Goal: Task Accomplishment & Management: Manage account settings

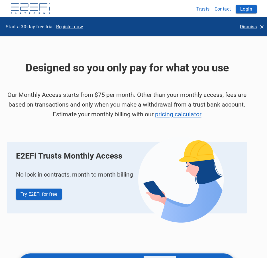
scroll to position [743, 0]
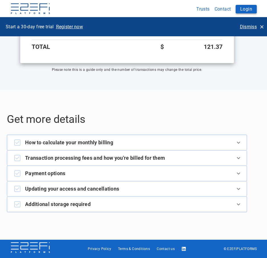
click at [244, 9] on button "Login" at bounding box center [246, 9] width 21 height 9
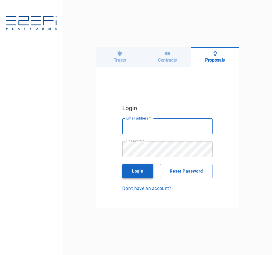
type input "[PERSON_NAME][EMAIL_ADDRESS][DOMAIN_NAME]"
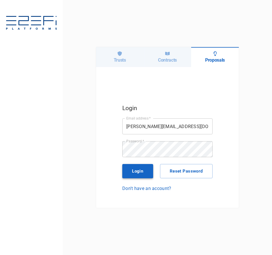
click at [136, 172] on button "Login" at bounding box center [137, 171] width 31 height 14
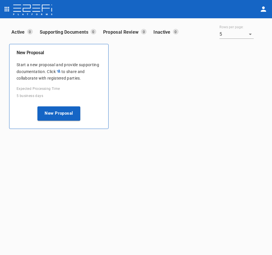
click at [263, 12] on icon "profile" at bounding box center [263, 9] width 5 height 5
click at [254, 25] on span "Organisation" at bounding box center [246, 25] width 24 height 7
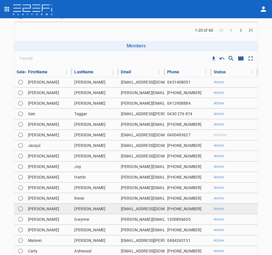
scroll to position [243, 0]
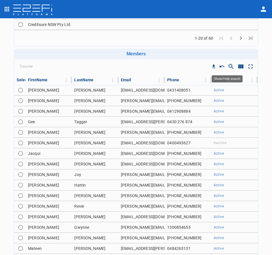
click at [229, 69] on icon "Show/Hide search" at bounding box center [231, 66] width 7 height 7
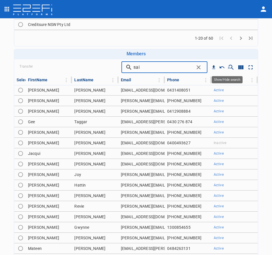
type input "sai"
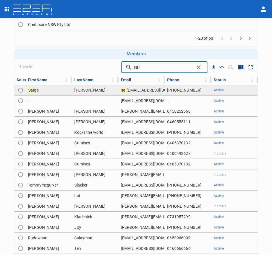
click at [168, 91] on td "[PHONE_NUMBER]" at bounding box center [188, 90] width 46 height 10
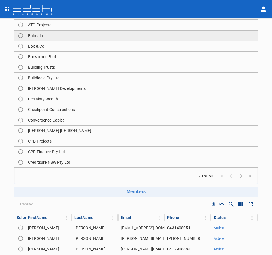
scroll to position [114, 0]
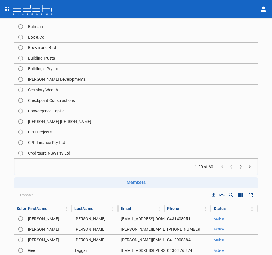
click at [238, 168] on icon "Go to next page" at bounding box center [240, 167] width 7 height 7
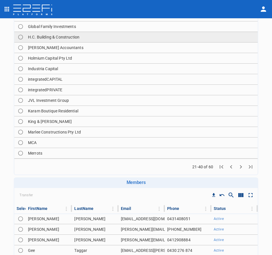
click at [60, 38] on td "H.C. Building & Construction" at bounding box center [142, 37] width 232 height 10
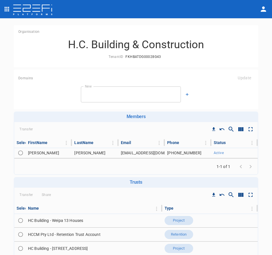
click at [186, 93] on icon "button" at bounding box center [186, 94] width 3 height 3
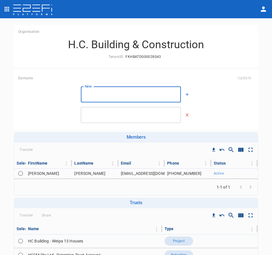
click at [128, 91] on input "New" at bounding box center [131, 94] width 100 height 16
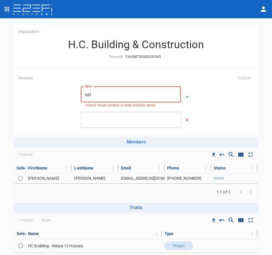
type input "saig"
drag, startPoint x: 129, startPoint y: 96, endPoint x: 67, endPoint y: 90, distance: 62.5
click at [67, 90] on div "New saig New "name" must contain a valid domain name" at bounding box center [135, 96] width 235 height 21
click at [185, 120] on icon "button" at bounding box center [186, 119] width 3 height 3
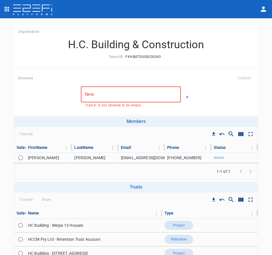
click at [136, 96] on input "New" at bounding box center [131, 94] width 100 height 16
click at [119, 97] on input "New" at bounding box center [131, 94] width 100 height 16
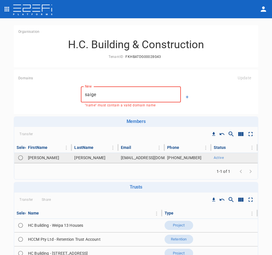
type input "saige"
click at [19, 159] on input "Toggle select row" at bounding box center [21, 158] width 8 height 8
radio input "true"
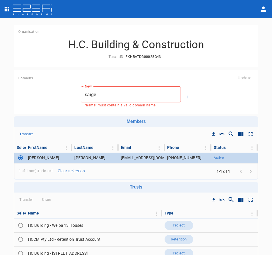
drag, startPoint x: 18, startPoint y: 157, endPoint x: 58, endPoint y: 129, distance: 48.8
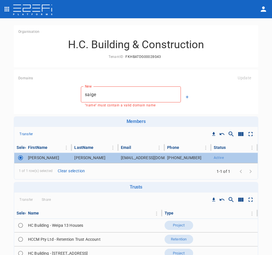
click at [19, 157] on input "Toggle select row" at bounding box center [21, 158] width 8 height 8
click at [224, 104] on div "New saige New "name" must contain a valid domain name" at bounding box center [135, 96] width 235 height 21
click at [242, 55] on div "H.C. Building & Construction TenantID FKHBATDG00028G43" at bounding box center [135, 49] width 235 height 22
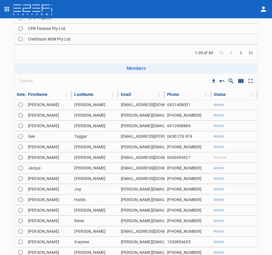
scroll to position [300, 0]
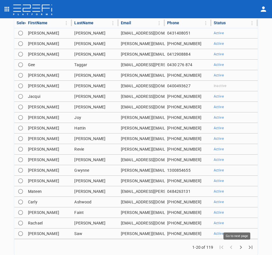
click at [238, 246] on icon "Go to next page" at bounding box center [240, 247] width 7 height 7
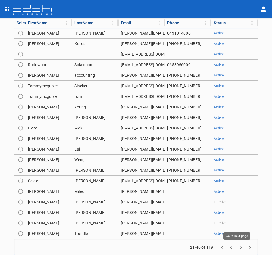
click at [238, 246] on icon "Go to next page" at bounding box center [240, 247] width 7 height 7
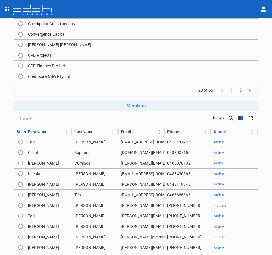
scroll to position [186, 0]
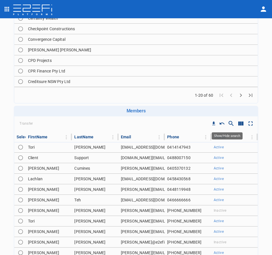
click at [228, 126] on icon "Show/Hide search" at bounding box center [231, 123] width 7 height 7
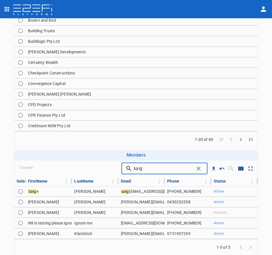
scroll to position [142, 0]
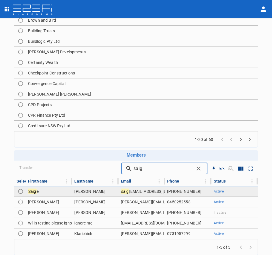
type input "saig"
click at [22, 192] on input "Toggle select row" at bounding box center [21, 192] width 8 height 8
radio input "true"
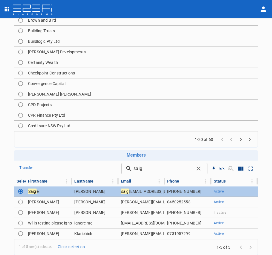
scroll to position [113, 0]
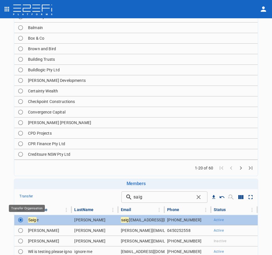
click at [30, 198] on p "Transfer" at bounding box center [25, 196] width 13 height 7
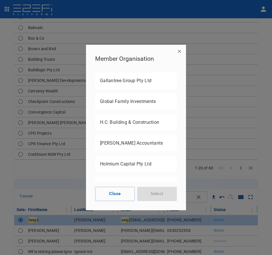
scroll to position [599, 0]
click at [142, 98] on p "H.C. Building & Construction" at bounding box center [136, 101] width 72 height 7
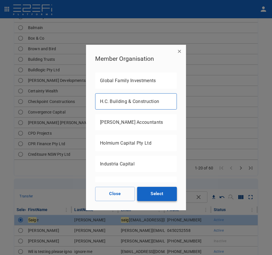
click at [161, 193] on button "Select" at bounding box center [157, 194] width 40 height 14
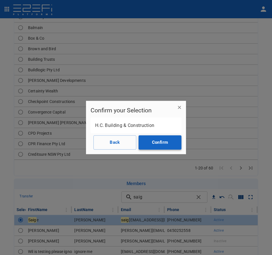
click at [164, 142] on button "Confirm" at bounding box center [159, 142] width 43 height 14
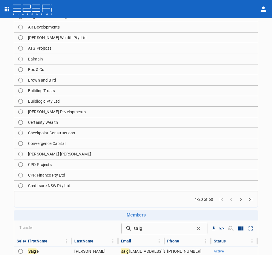
scroll to position [0, 0]
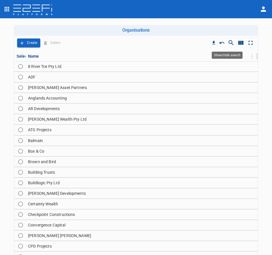
click at [228, 42] on icon "Show/Hide search" at bounding box center [231, 42] width 7 height 7
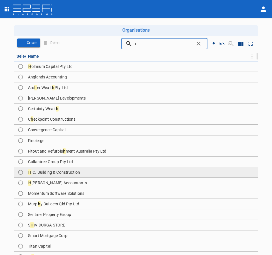
type input "h"
click at [60, 172] on span ".C. Building & Construction" at bounding box center [55, 172] width 49 height 5
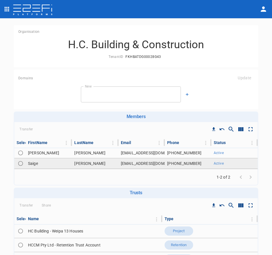
click at [22, 163] on input "Toggle select row" at bounding box center [21, 164] width 8 height 8
radio input "true"
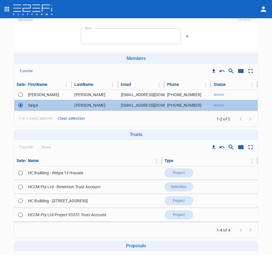
scroll to position [57, 0]
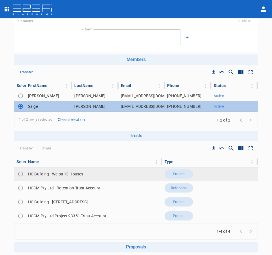
click at [44, 177] on td "HC Building - Weipa 13 Houses" at bounding box center [94, 174] width 136 height 14
click at [20, 173] on input "Toggle select row" at bounding box center [21, 174] width 8 height 8
radio input "true"
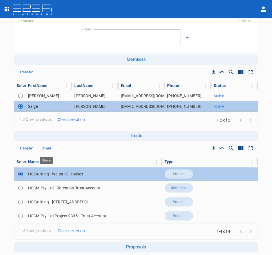
click at [44, 149] on p "Share" at bounding box center [46, 148] width 9 height 7
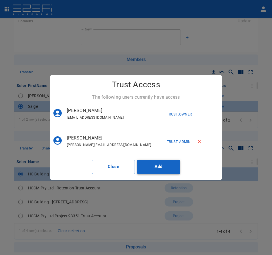
click at [171, 167] on button "Add" at bounding box center [158, 167] width 43 height 14
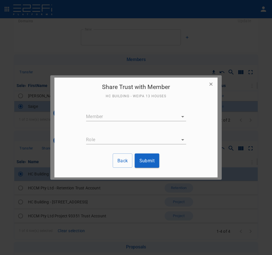
click at [114, 112] on body "Organisation H.C. Building & Construction TenantID FKHBATDG00028G43 Domains Upd…" at bounding box center [136, 127] width 272 height 255
click at [117, 128] on p "[EMAIL_ADDRESS][DOMAIN_NAME]" at bounding box center [122, 128] width 65 height 6
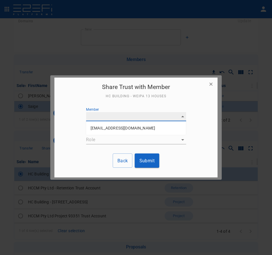
type input "G4XEZ1Q000028G44"
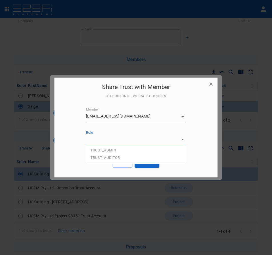
click at [148, 138] on body "Organisation H.C. Building & Construction TenantID FKHBATDG00028G43 Domains Upd…" at bounding box center [136, 127] width 272 height 255
click at [140, 149] on li "TRUST_ADMIN" at bounding box center [136, 150] width 100 height 7
type input "TRUST_ADMIN"
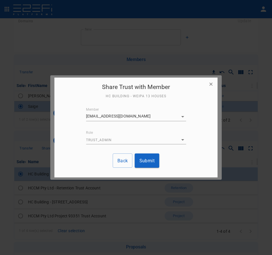
click at [146, 160] on button "Submit" at bounding box center [147, 161] width 25 height 14
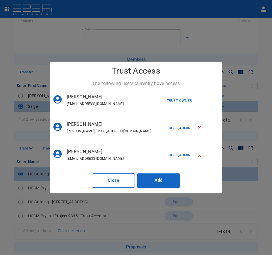
click at [104, 185] on button "Close" at bounding box center [113, 181] width 43 height 14
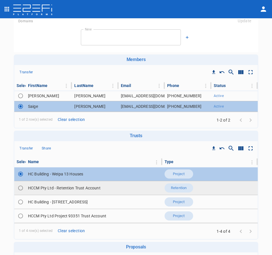
click at [47, 187] on td "HCCM Pty Ltd - Retention Trust Account" at bounding box center [94, 188] width 136 height 14
click at [25, 189] on td at bounding box center [19, 188] width 11 height 14
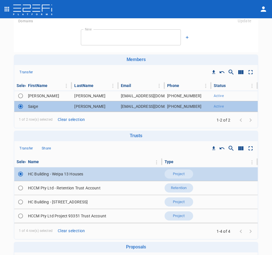
click at [22, 176] on input "Toggle select row" at bounding box center [21, 174] width 8 height 8
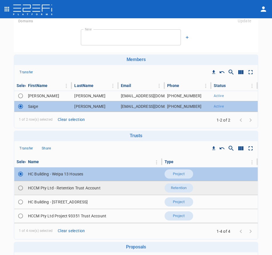
click at [21, 190] on input "Toggle select row" at bounding box center [21, 188] width 8 height 8
radio input "true"
radio input "false"
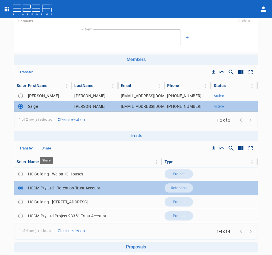
click at [44, 151] on p "Share" at bounding box center [46, 148] width 9 height 7
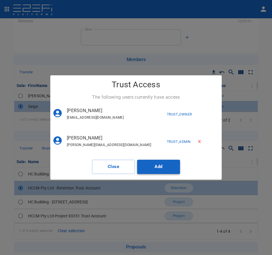
click at [147, 167] on button "Add" at bounding box center [158, 167] width 43 height 14
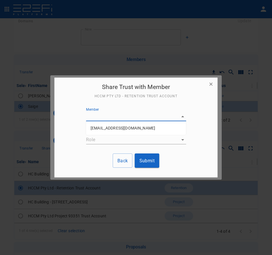
click at [105, 119] on body "Organisation H.C. Building & Construction TenantID FKHBATDG00028G43 Domains Upd…" at bounding box center [136, 127] width 272 height 255
click at [113, 130] on p "[EMAIL_ADDRESS][DOMAIN_NAME]" at bounding box center [122, 128] width 65 height 6
type input "G4XEZ1Q000028G44"
click at [101, 141] on body "Organisation H.C. Building & Construction TenantID FKHBATDG00028G43 Domains Upd…" at bounding box center [136, 127] width 272 height 255
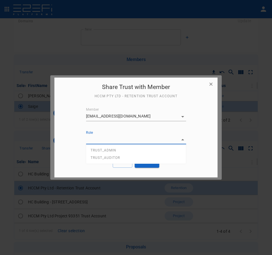
click at [111, 153] on li "TRUST_ADMIN" at bounding box center [136, 150] width 100 height 7
type input "TRUST_ADMIN"
click at [150, 165] on button "Submit" at bounding box center [147, 161] width 25 height 14
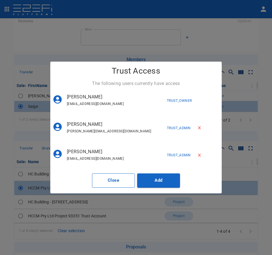
click at [116, 180] on button "Close" at bounding box center [113, 181] width 43 height 14
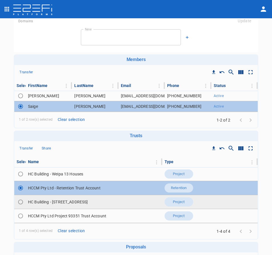
click at [36, 205] on td "HC Building - [STREET_ADDRESS]" at bounding box center [94, 202] width 136 height 14
click at [84, 205] on td "HC Building - [STREET_ADDRESS]" at bounding box center [94, 202] width 136 height 14
click at [20, 204] on input "Toggle select row" at bounding box center [21, 202] width 8 height 8
radio input "true"
radio input "false"
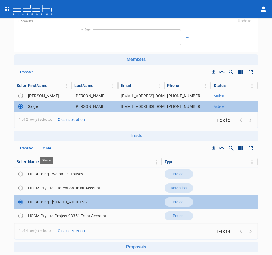
click at [39, 150] on button "Share" at bounding box center [46, 148] width 18 height 9
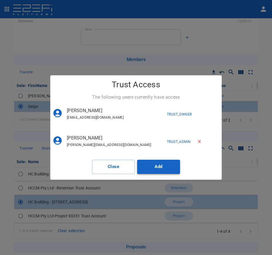
click at [153, 169] on button "Add" at bounding box center [158, 167] width 43 height 14
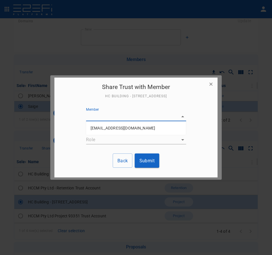
click at [134, 120] on body "Organisation H.C. Building & Construction TenantID FKHBATDG00028G43 Domains Upd…" at bounding box center [136, 127] width 272 height 255
click at [127, 127] on p "[EMAIL_ADDRESS][DOMAIN_NAME]" at bounding box center [122, 128] width 65 height 6
type input "G4XEZ1Q000028G44"
click at [113, 137] on body "Organisation H.C. Building & Construction TenantID FKHBATDG00028G43 Domains Upd…" at bounding box center [136, 127] width 272 height 255
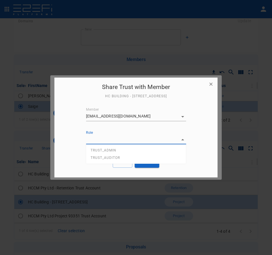
click at [121, 150] on li "TRUST_ADMIN" at bounding box center [136, 150] width 100 height 7
type input "TRUST_ADMIN"
click at [146, 161] on button "Submit" at bounding box center [147, 161] width 25 height 14
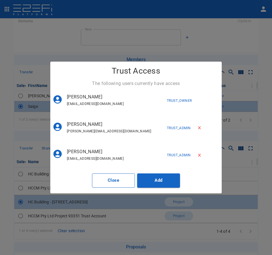
click at [120, 183] on button "Close" at bounding box center [113, 181] width 43 height 14
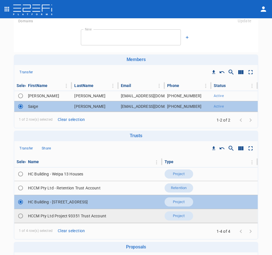
click at [40, 217] on td "HCCM Pty Ltd Project 93351 Trust Account" at bounding box center [94, 216] width 136 height 14
click at [23, 216] on input "Toggle select row" at bounding box center [21, 216] width 8 height 8
radio input "true"
radio input "false"
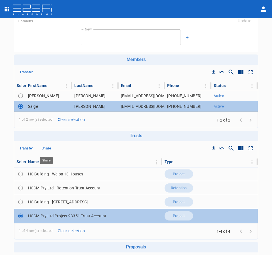
click at [42, 151] on p "Share" at bounding box center [46, 148] width 9 height 7
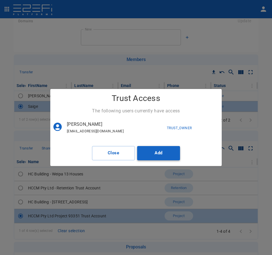
click at [151, 154] on button "Add" at bounding box center [158, 153] width 43 height 14
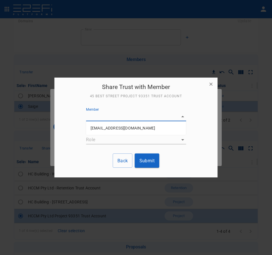
click at [103, 114] on body "Organisation H.C. Building & Construction TenantID FKHBATDG00028G43 Domains Upd…" at bounding box center [136, 127] width 272 height 255
click at [112, 128] on p "[EMAIL_ADDRESS][DOMAIN_NAME]" at bounding box center [122, 128] width 65 height 6
type input "G4XEZ1Q000028G44"
click at [108, 140] on body "Organisation H.C. Building & Construction TenantID FKHBATDG00028G43 Domains Upd…" at bounding box center [136, 127] width 272 height 255
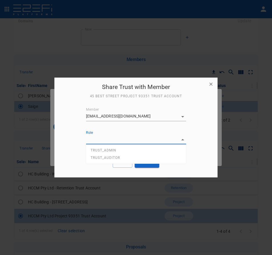
click at [110, 152] on span "TRUST_ADMIN" at bounding box center [103, 150] width 26 height 4
type input "TRUST_ADMIN"
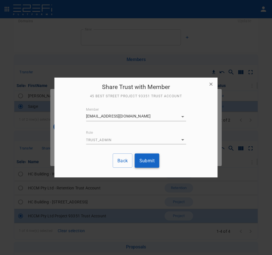
click at [151, 161] on button "Submit" at bounding box center [147, 161] width 25 height 14
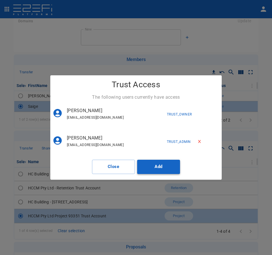
click at [166, 167] on button "Add" at bounding box center [158, 167] width 43 height 14
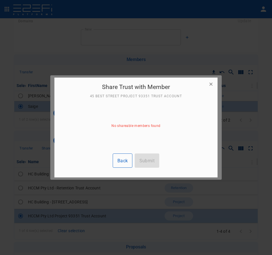
click at [121, 164] on button "Back" at bounding box center [123, 161] width 20 height 14
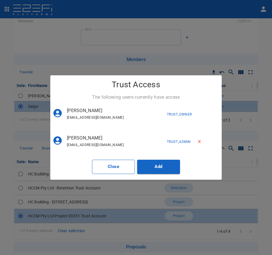
click at [116, 168] on button "Close" at bounding box center [113, 167] width 43 height 14
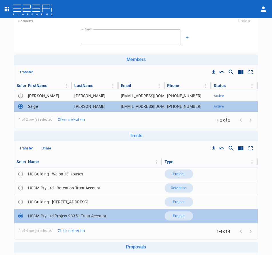
click at [91, 148] on div "Transfer Share" at bounding box center [135, 148] width 243 height 15
